Goal: Transaction & Acquisition: Download file/media

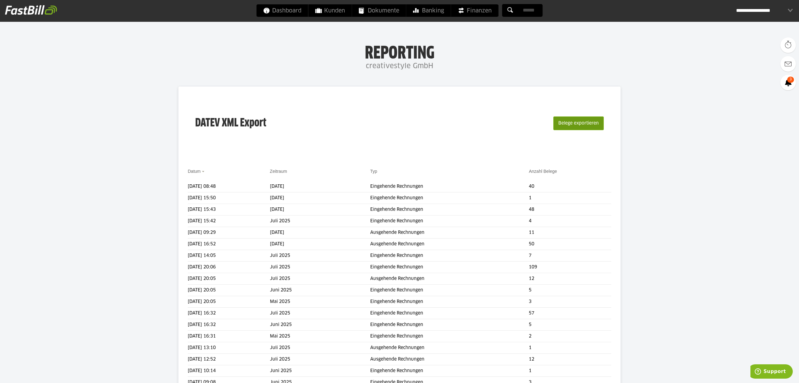
click at [563, 119] on button "Belege exportieren" at bounding box center [579, 123] width 50 height 14
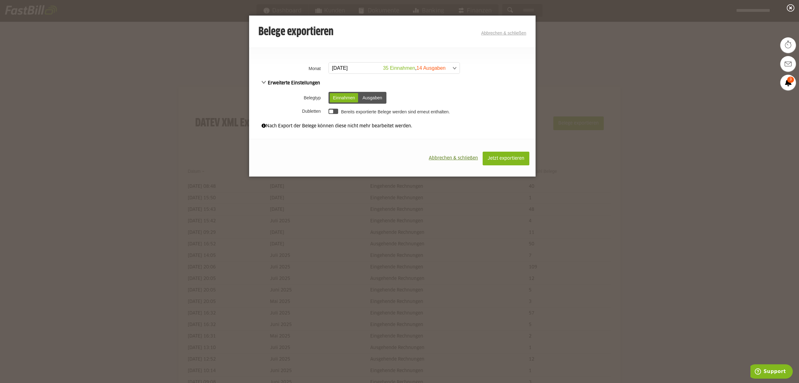
click at [399, 68] on span at bounding box center [391, 68] width 131 height 11
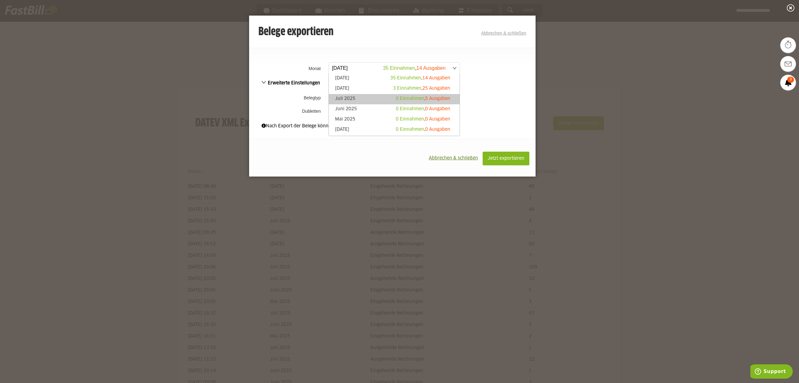
click at [405, 99] on span "0 Einnahmen" at bounding box center [410, 99] width 28 height 4
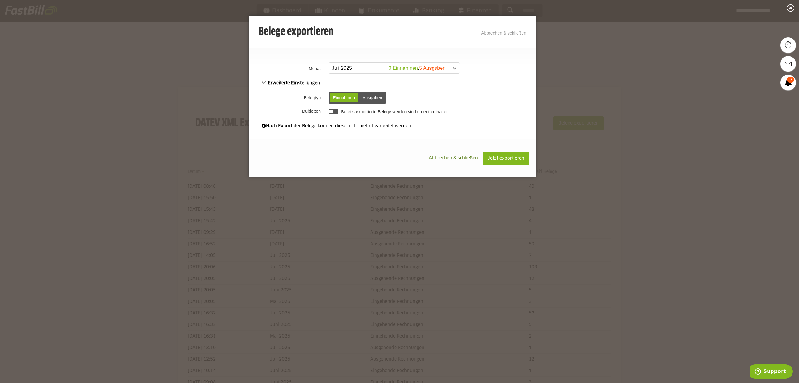
click at [372, 98] on div "Ausgaben" at bounding box center [372, 97] width 26 height 9
click at [513, 158] on span "Jetzt exportieren" at bounding box center [506, 158] width 37 height 4
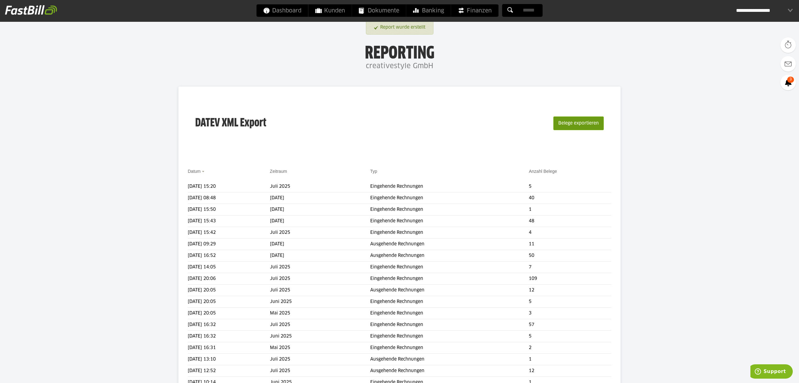
click at [583, 121] on button "Belege exportieren" at bounding box center [579, 123] width 50 height 14
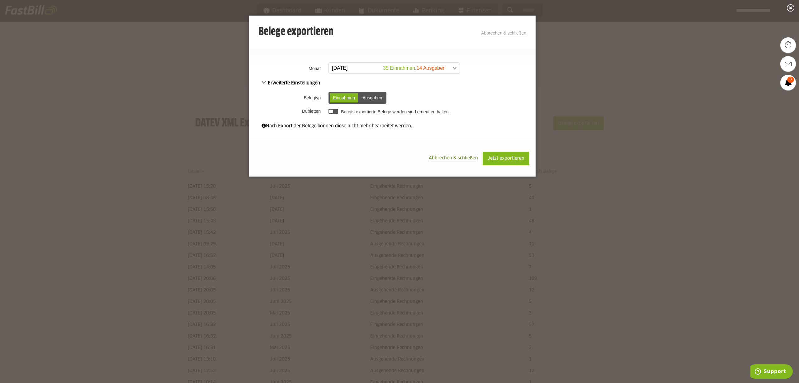
click at [444, 68] on span at bounding box center [391, 68] width 131 height 11
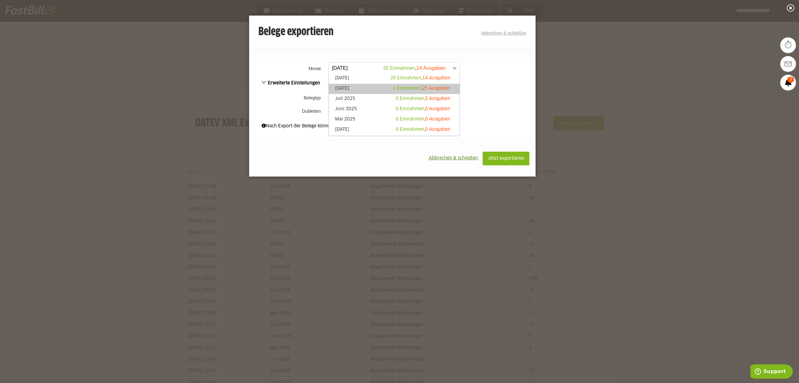
click at [439, 88] on span "25 Ausgaben" at bounding box center [436, 88] width 28 height 4
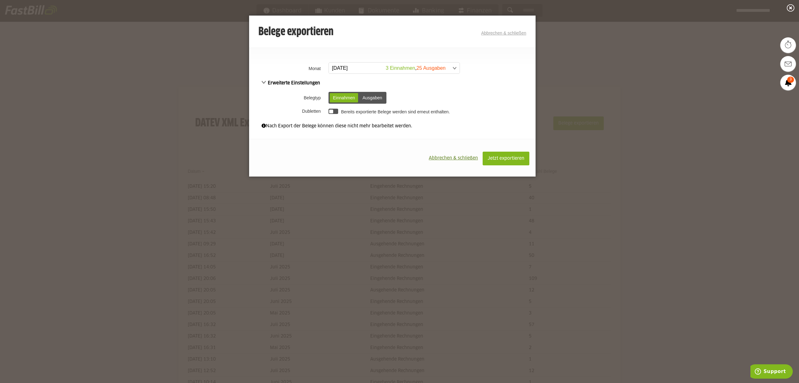
click at [375, 97] on div "Ausgaben" at bounding box center [372, 97] width 26 height 9
click at [514, 158] on span "Jetzt exportieren" at bounding box center [506, 158] width 37 height 4
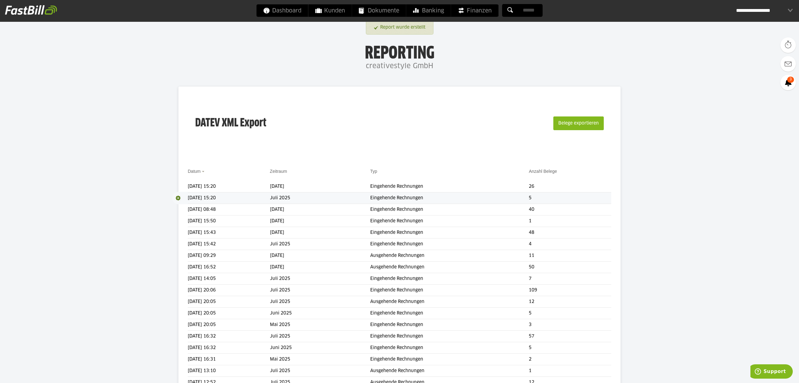
click at [180, 197] on span at bounding box center [180, 198] width 16 height 12
click at [183, 207] on link "Download" at bounding box center [188, 206] width 33 height 7
click at [178, 185] on span at bounding box center [180, 186] width 16 height 12
click at [180, 193] on link "Download" at bounding box center [188, 194] width 33 height 7
click at [384, 10] on span "Dokumente" at bounding box center [379, 10] width 40 height 12
